Goal: Task Accomplishment & Management: Manage account settings

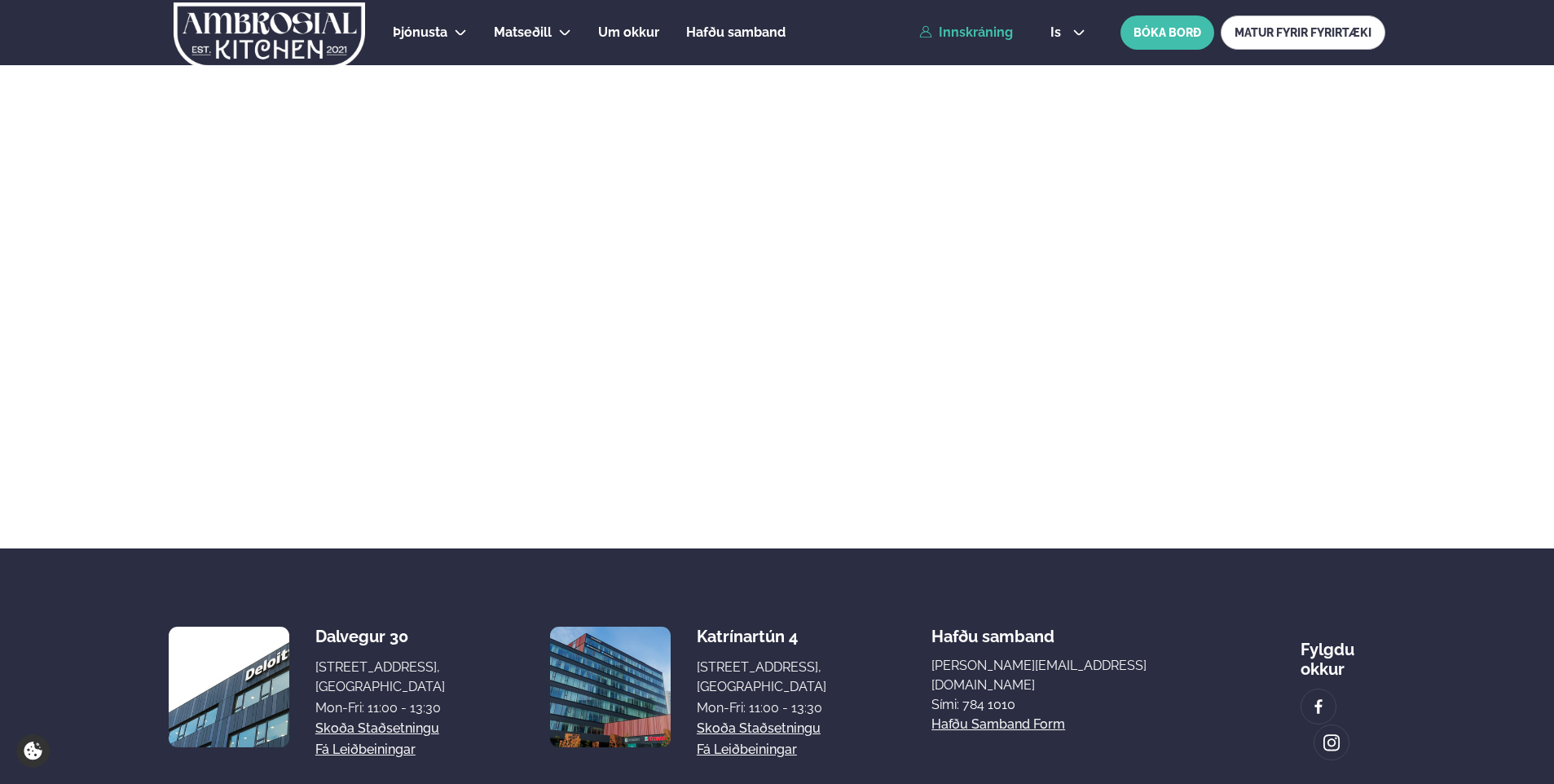
click at [1006, 39] on link "Innskráning" at bounding box center [966, 32] width 94 height 14
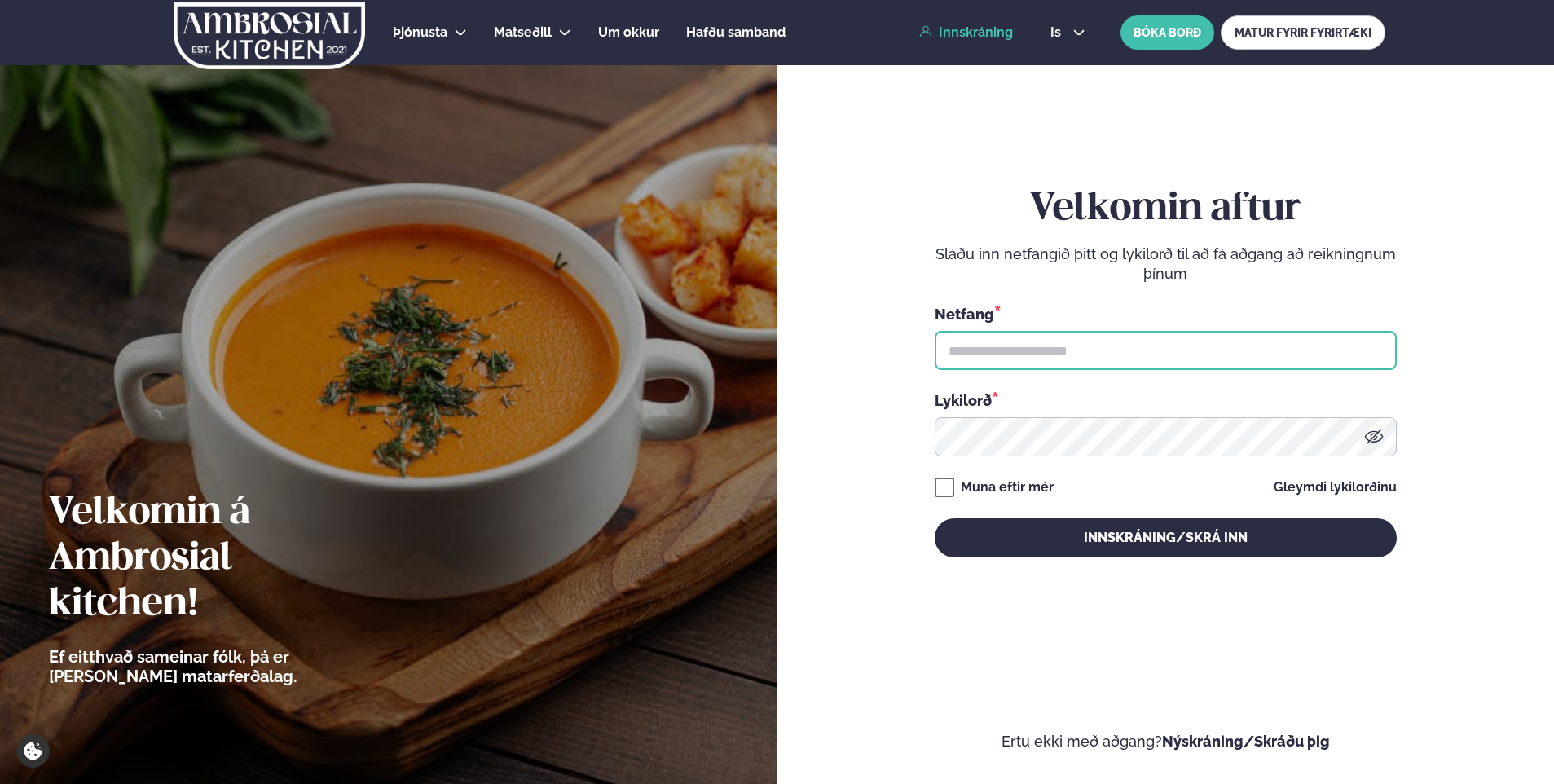
type input "**********"
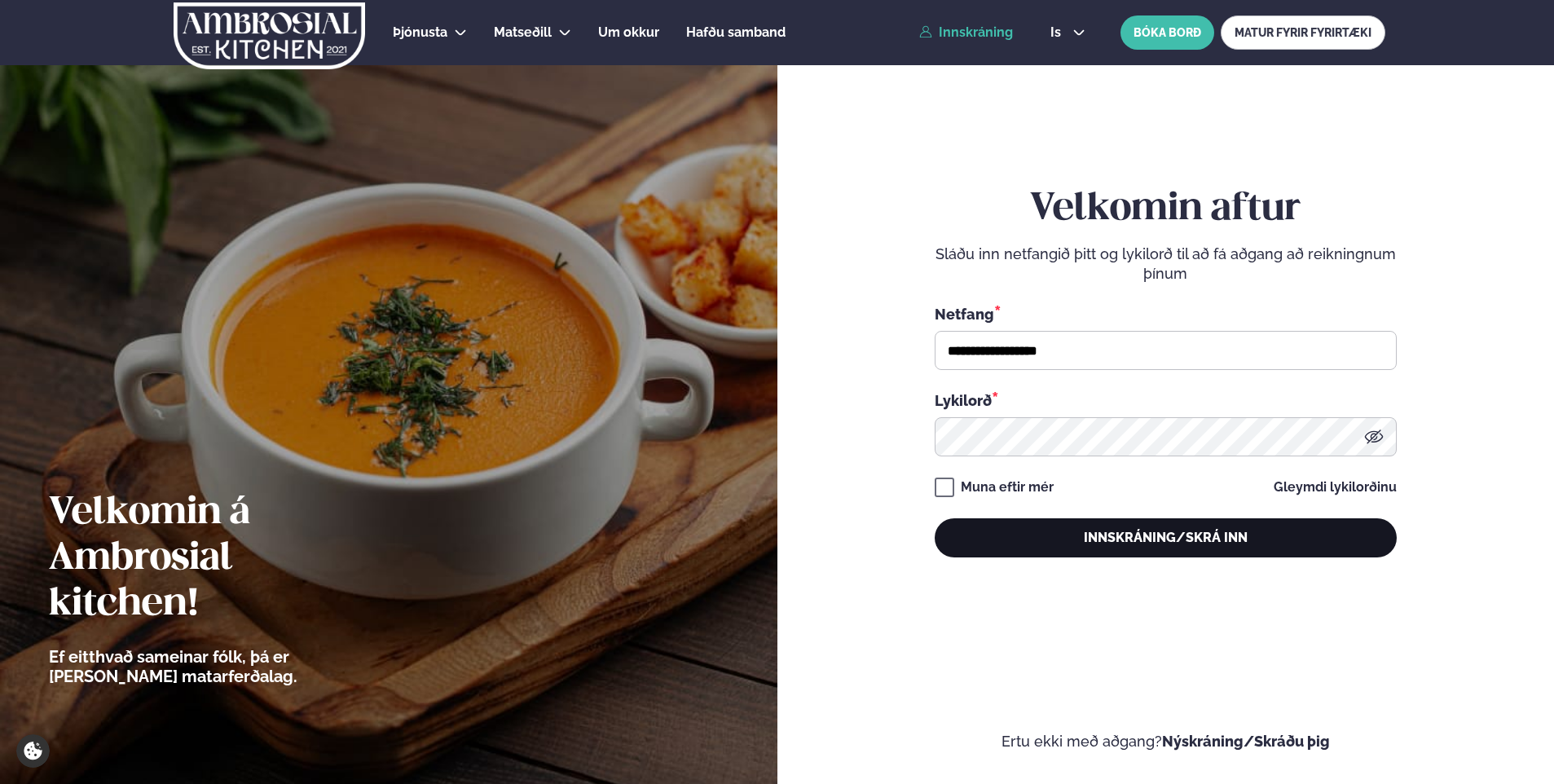
click at [1059, 524] on button "Innskráning/Skrá inn" at bounding box center [1166, 538] width 462 height 39
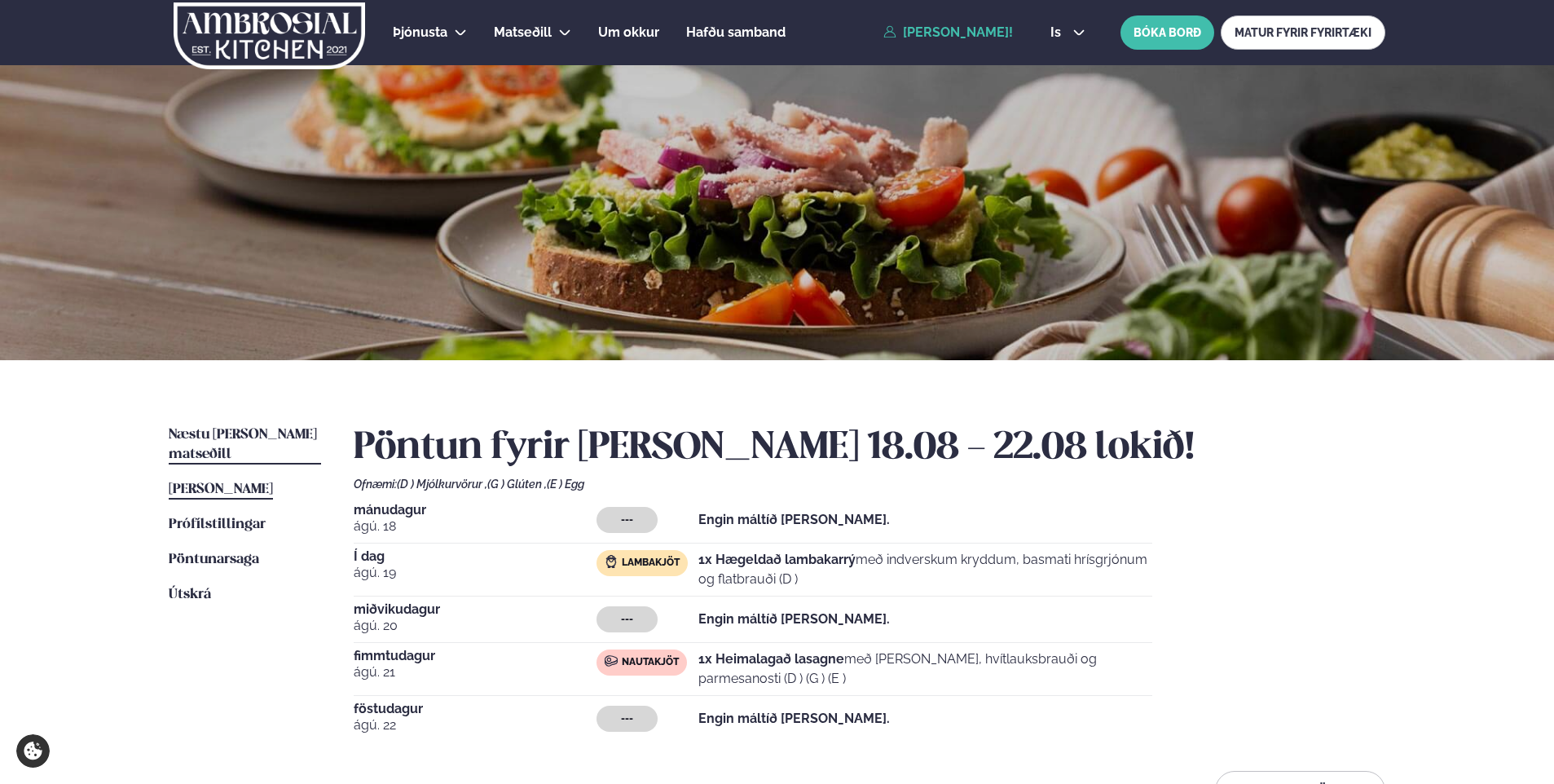
click at [233, 433] on span "Næstu [PERSON_NAME] matseðill" at bounding box center [242, 444] width 148 height 33
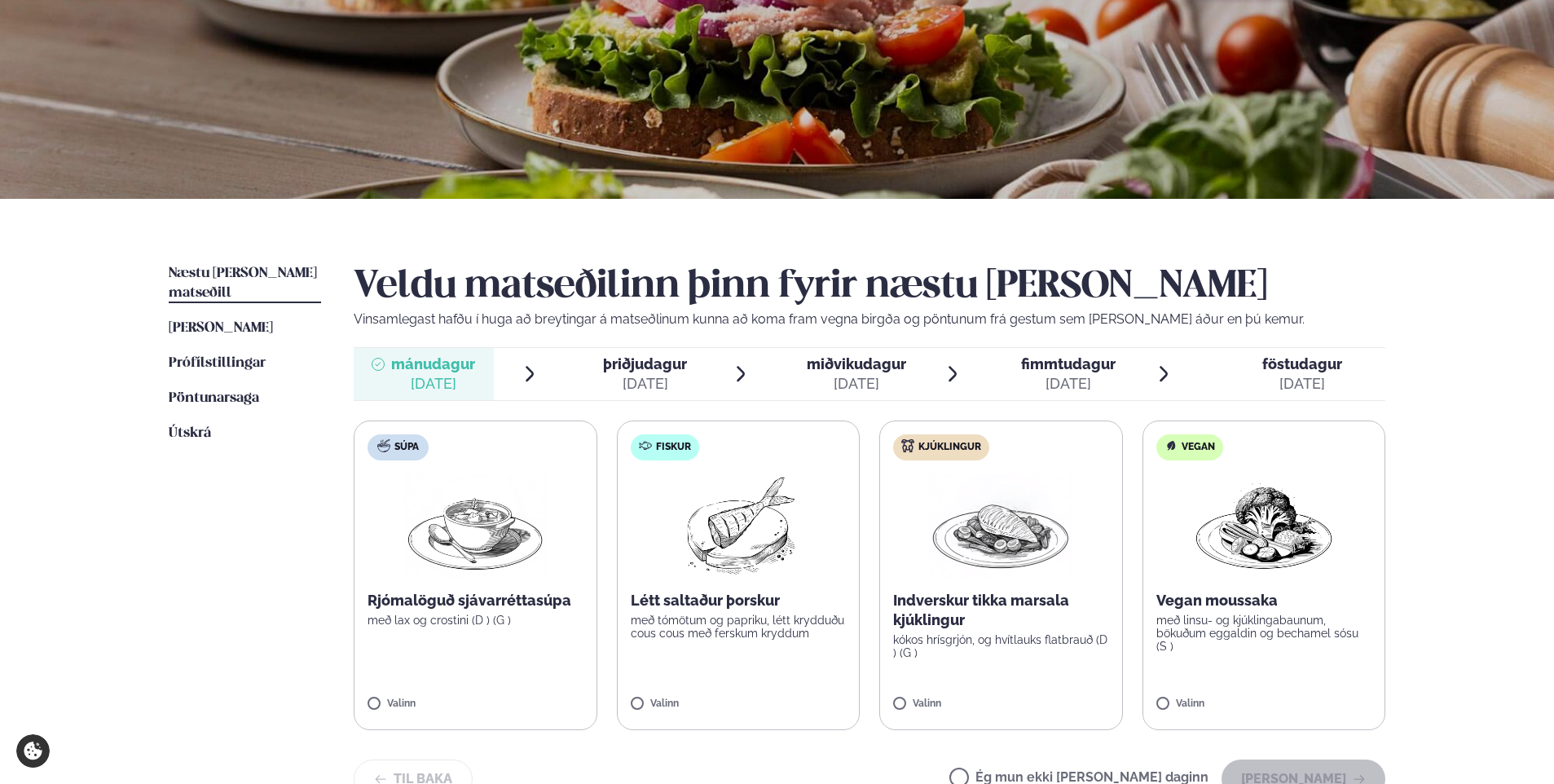
scroll to position [163, 0]
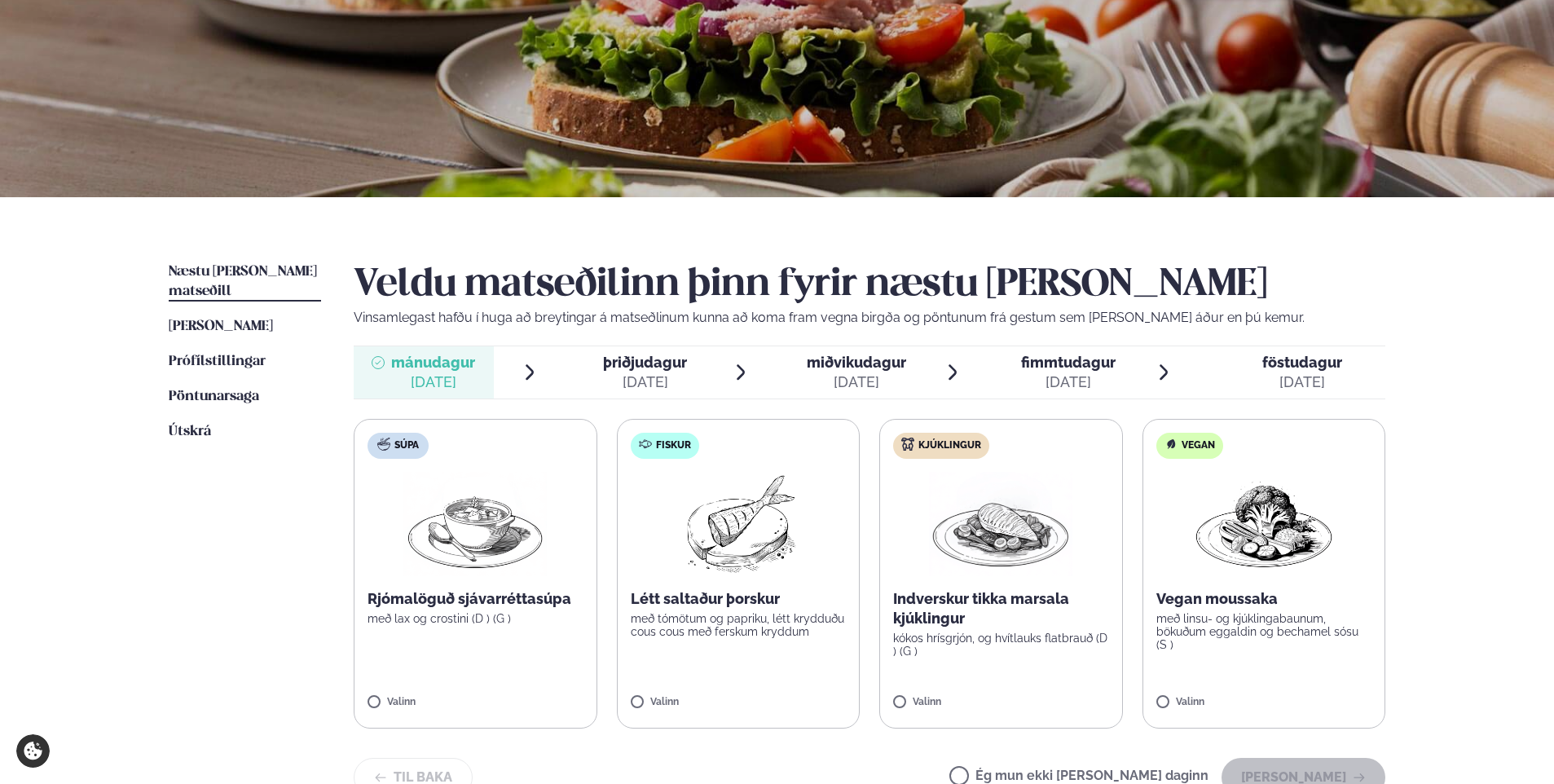
click at [607, 369] on span "þriðjudagur" at bounding box center [645, 362] width 84 height 17
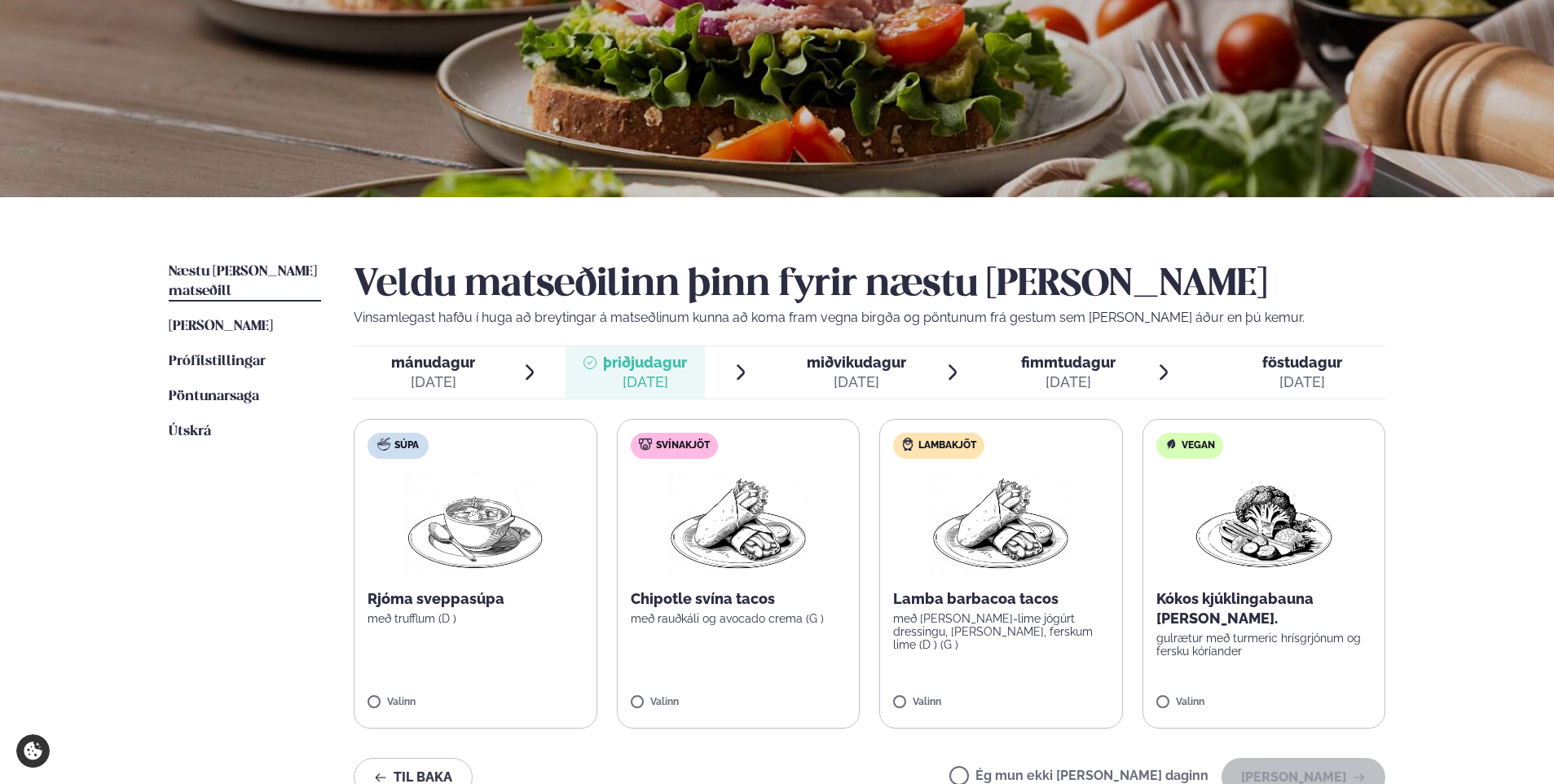
click at [887, 367] on span "miðvikudagur" at bounding box center [857, 362] width 100 height 17
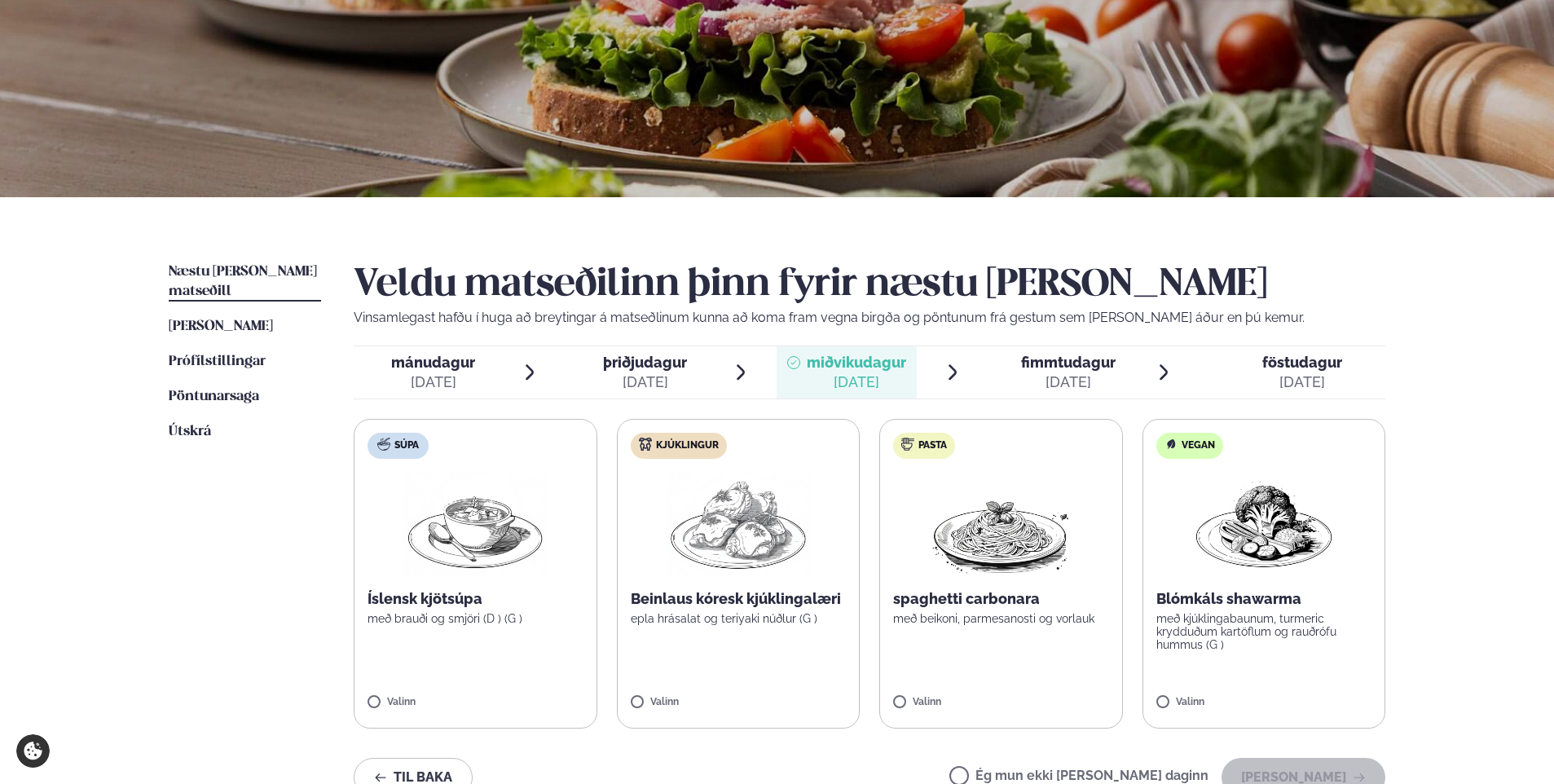
click at [1057, 375] on div "[DATE]" at bounding box center [1068, 381] width 95 height 19
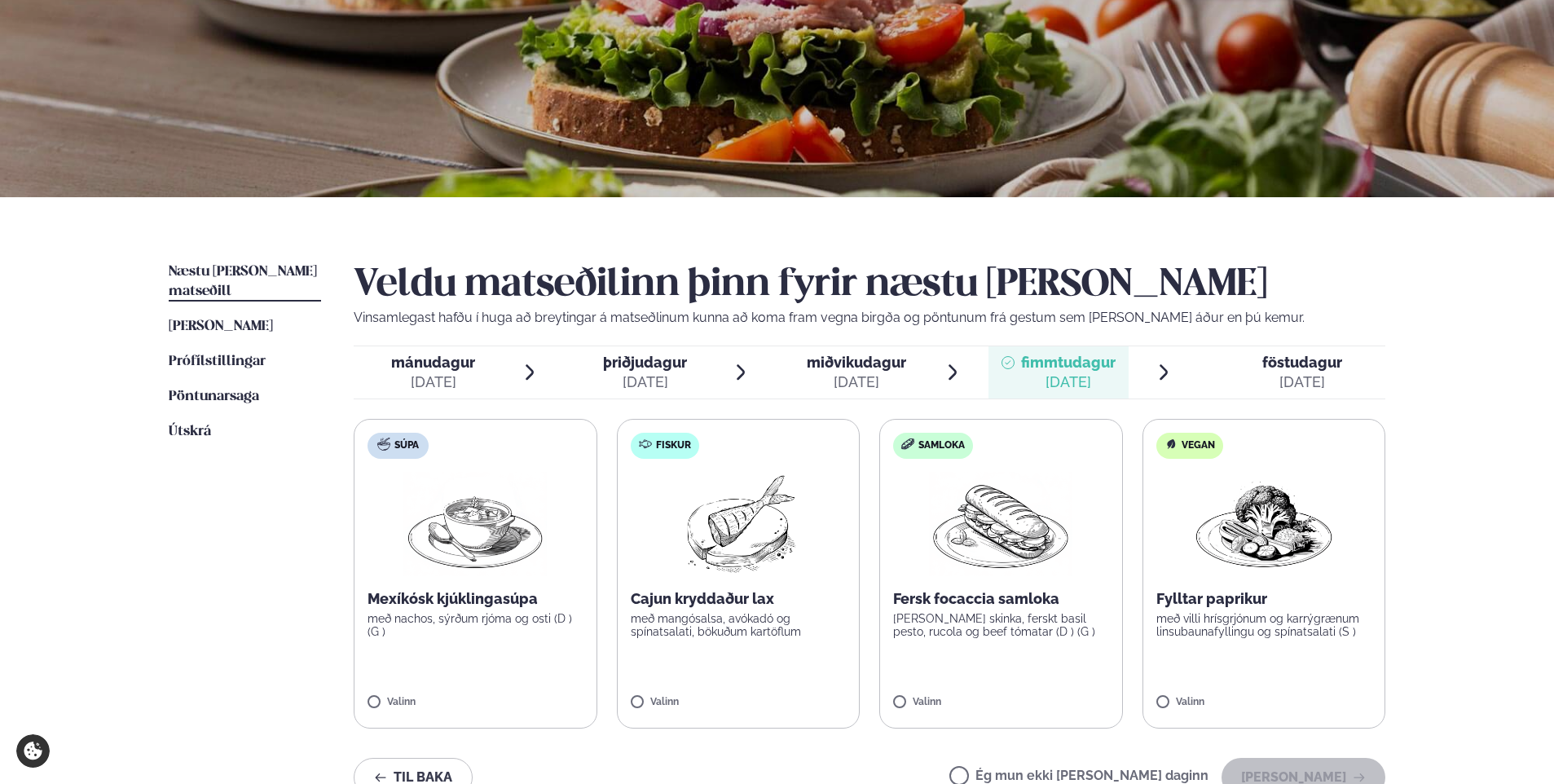
click at [1259, 373] on span "föstudagur fös. [DATE]" at bounding box center [1293, 372] width 186 height 52
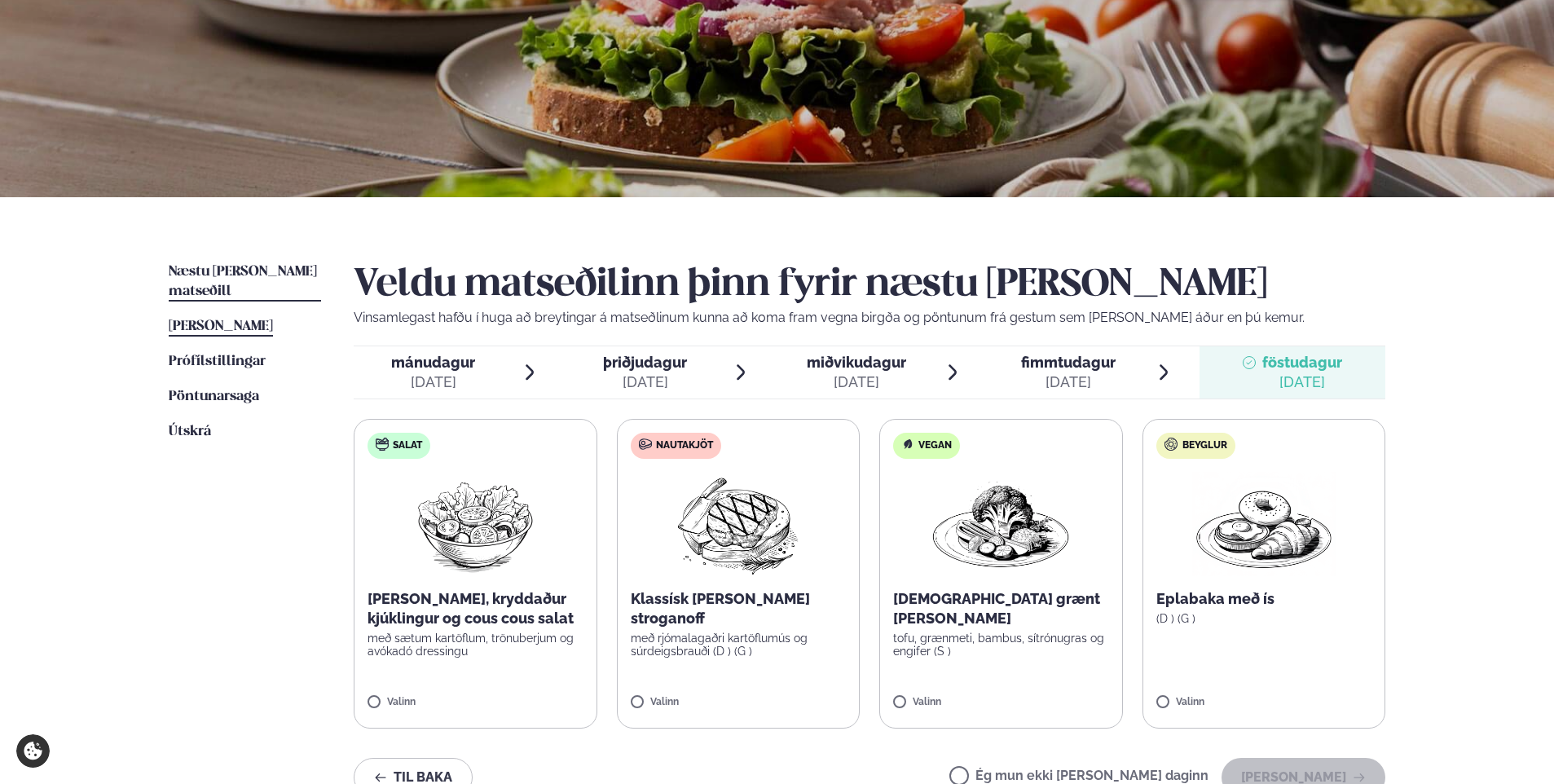
click at [193, 320] on span "[PERSON_NAME]" at bounding box center [220, 326] width 104 height 14
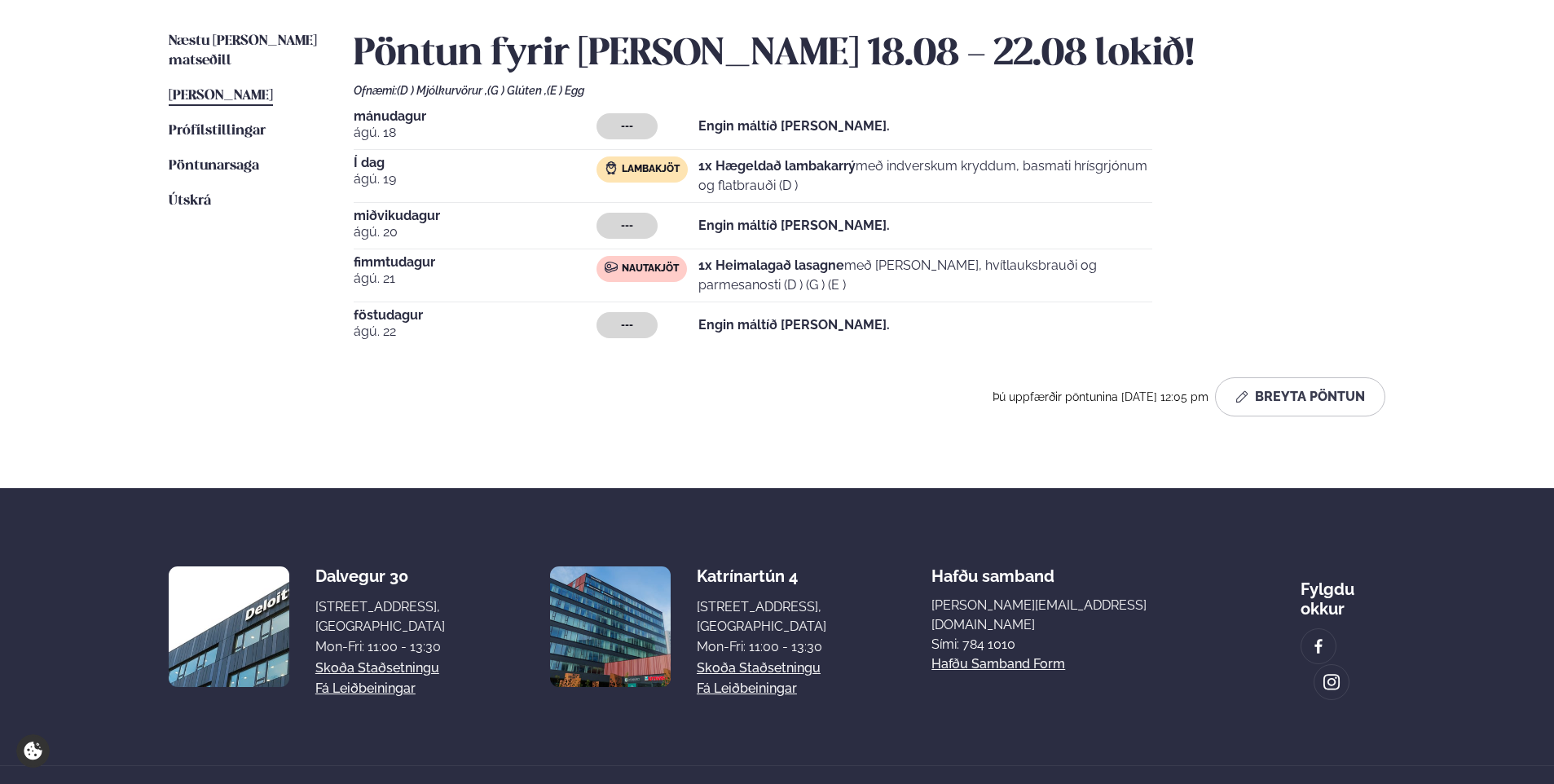
scroll to position [408, 0]
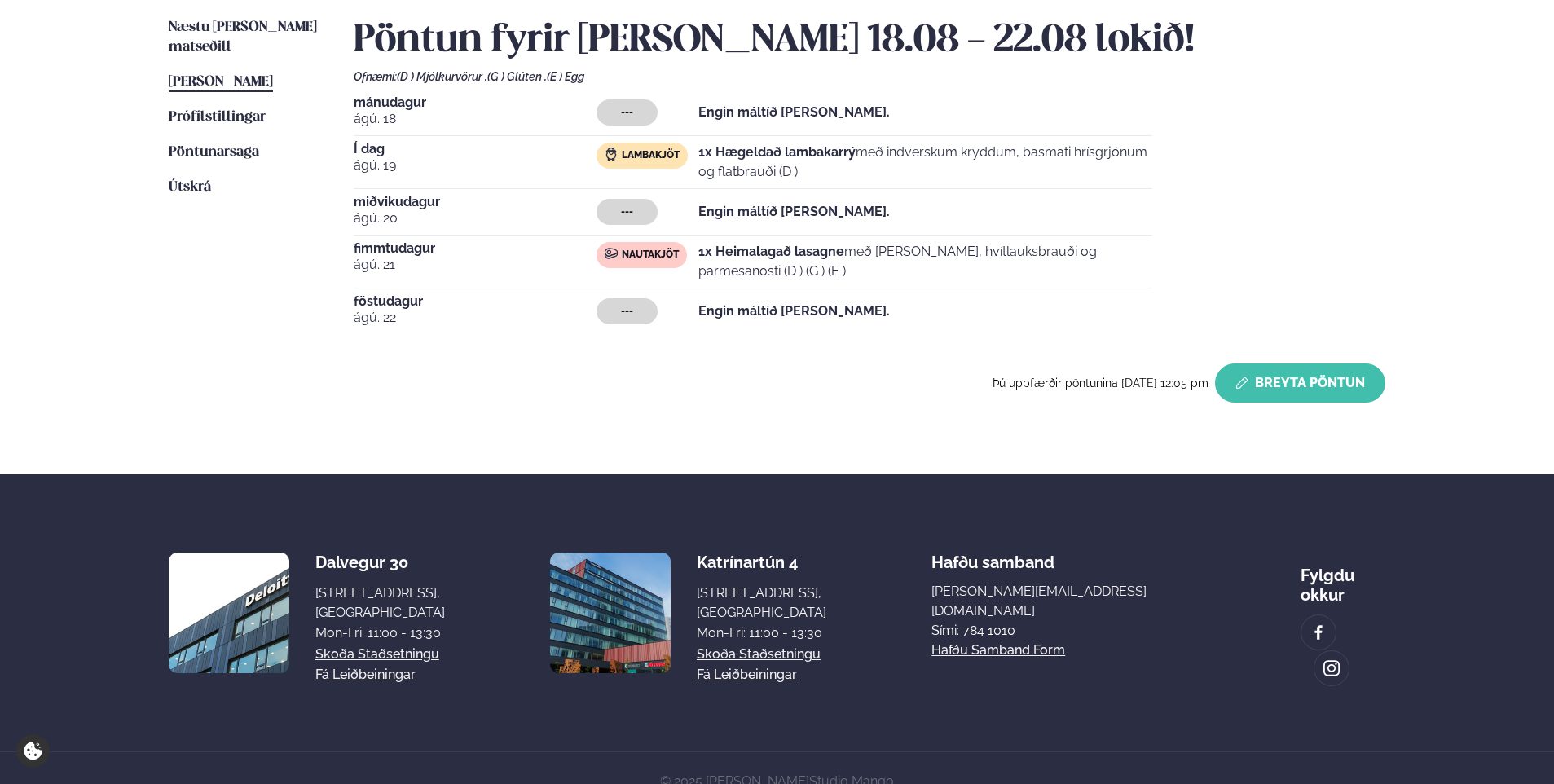
click at [1258, 380] on button "Breyta Pöntun" at bounding box center [1299, 383] width 170 height 39
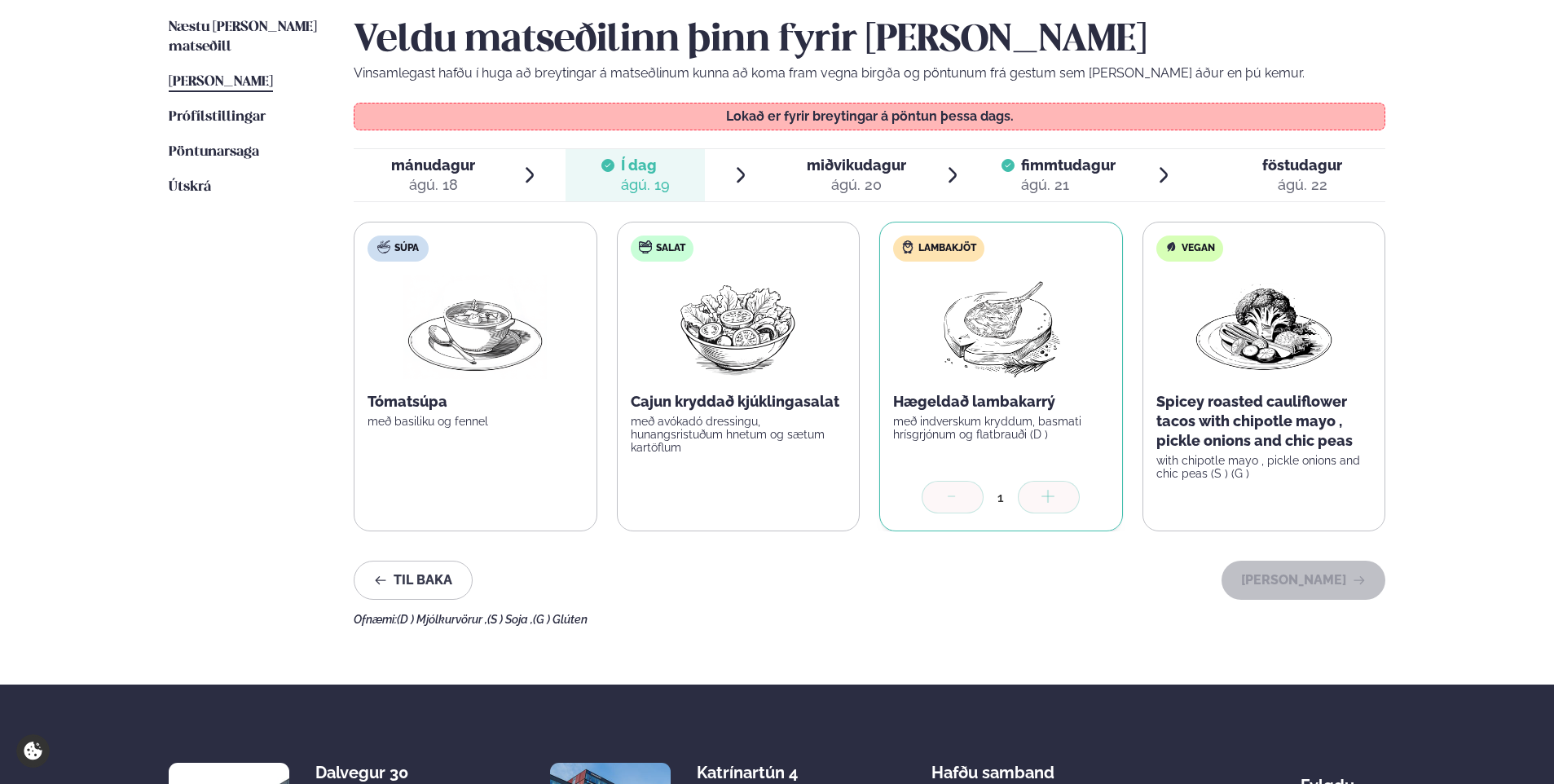
click at [1288, 165] on span "föstudagur" at bounding box center [1302, 165] width 80 height 17
